Goal: Book appointment/travel/reservation

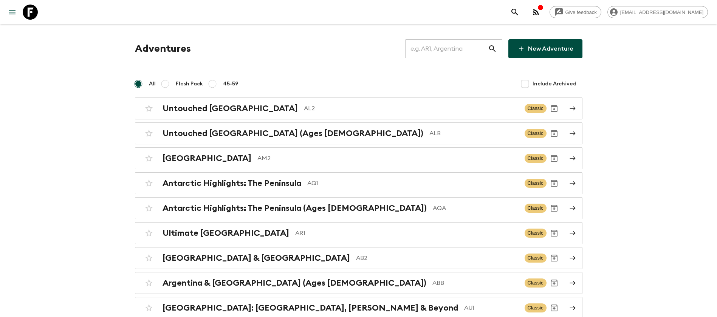
click at [477, 47] on input "text" at bounding box center [446, 48] width 83 height 21
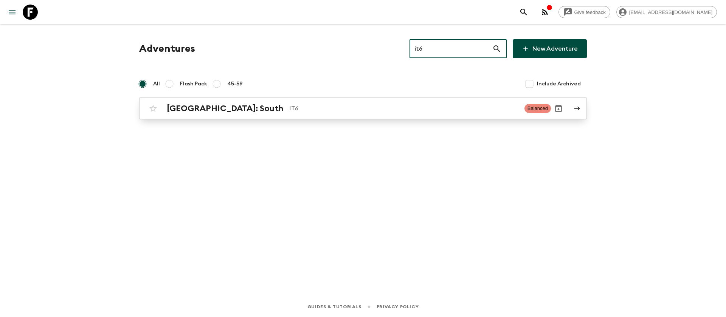
type input "it6"
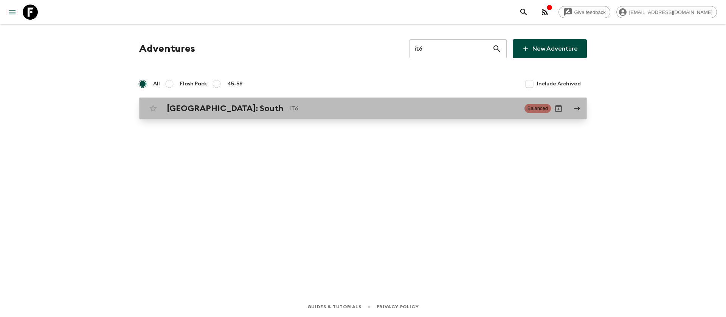
click at [198, 109] on h2 "[GEOGRAPHIC_DATA]: South" at bounding box center [225, 109] width 116 height 10
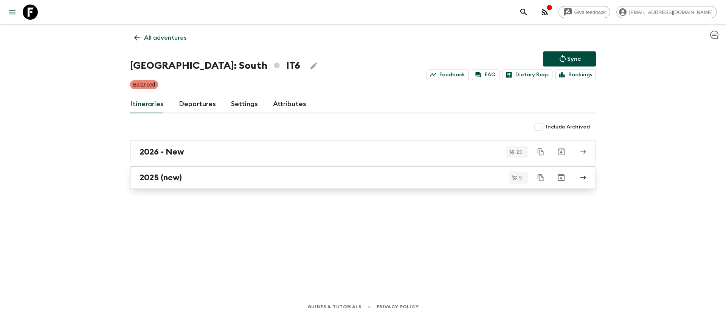
click at [171, 180] on h2 "2025 (new)" at bounding box center [161, 178] width 42 height 10
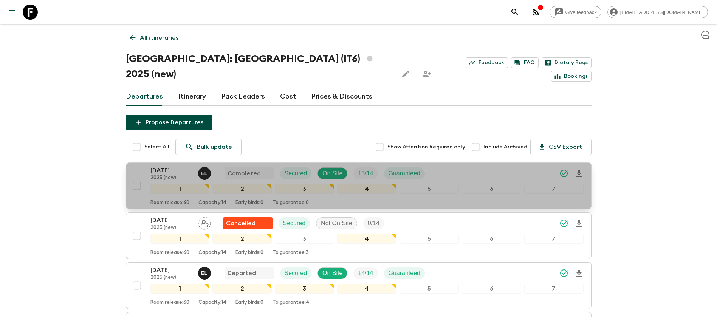
click at [174, 166] on p "[DATE]" at bounding box center [172, 170] width 42 height 9
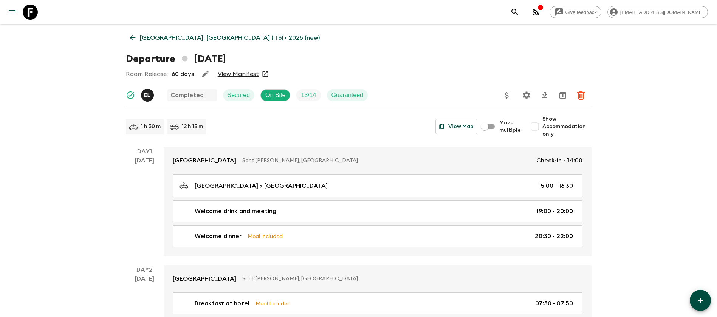
click at [243, 70] on link "View Manifest" at bounding box center [238, 74] width 41 height 8
